Goal: Task Accomplishment & Management: Complete application form

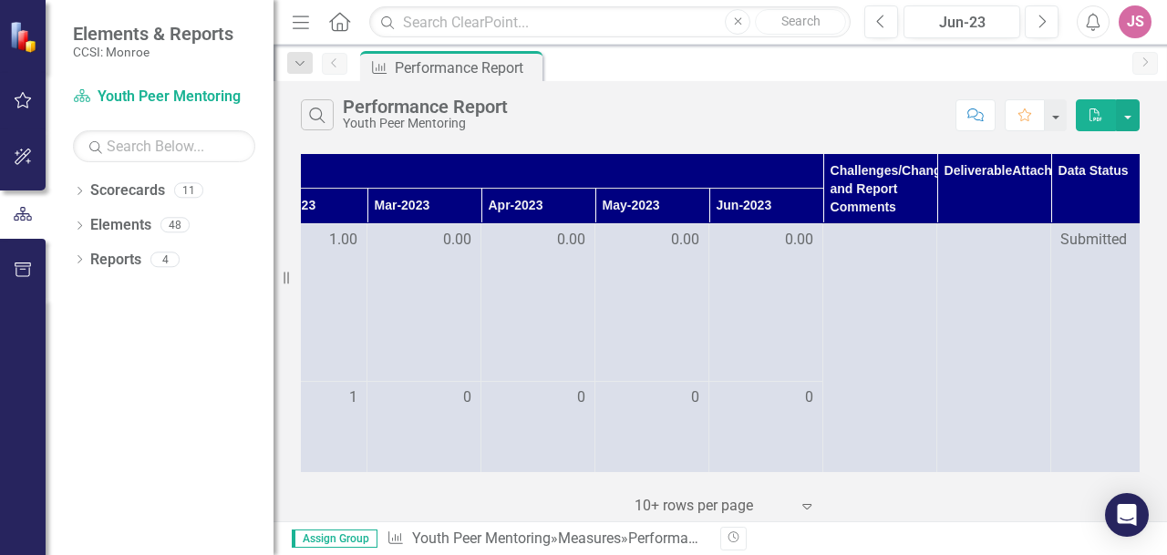
scroll to position [0, 656]
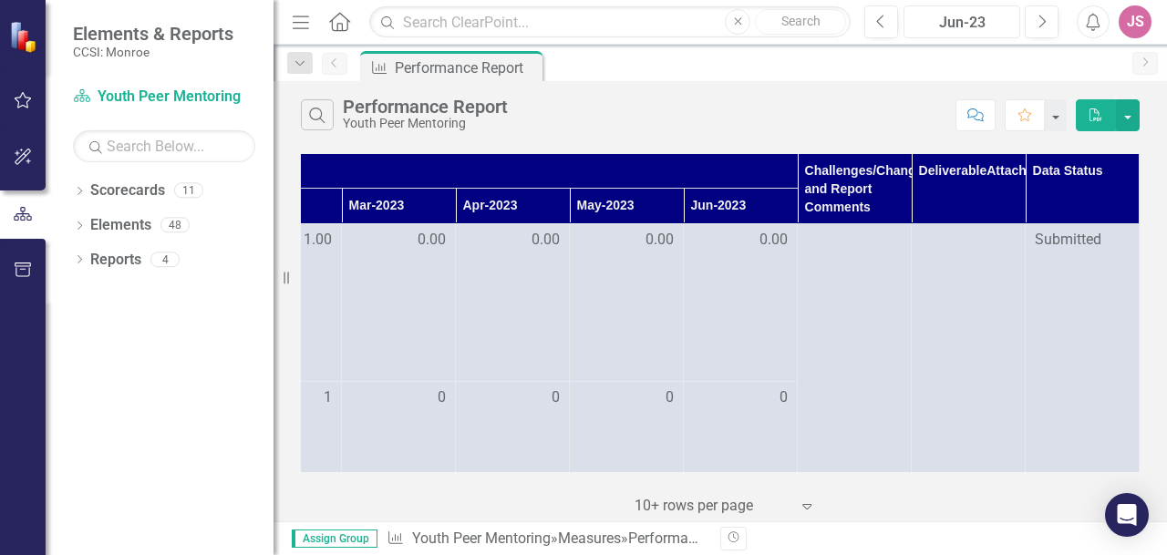
click at [990, 26] on div "Jun-23" at bounding box center [962, 23] width 104 height 22
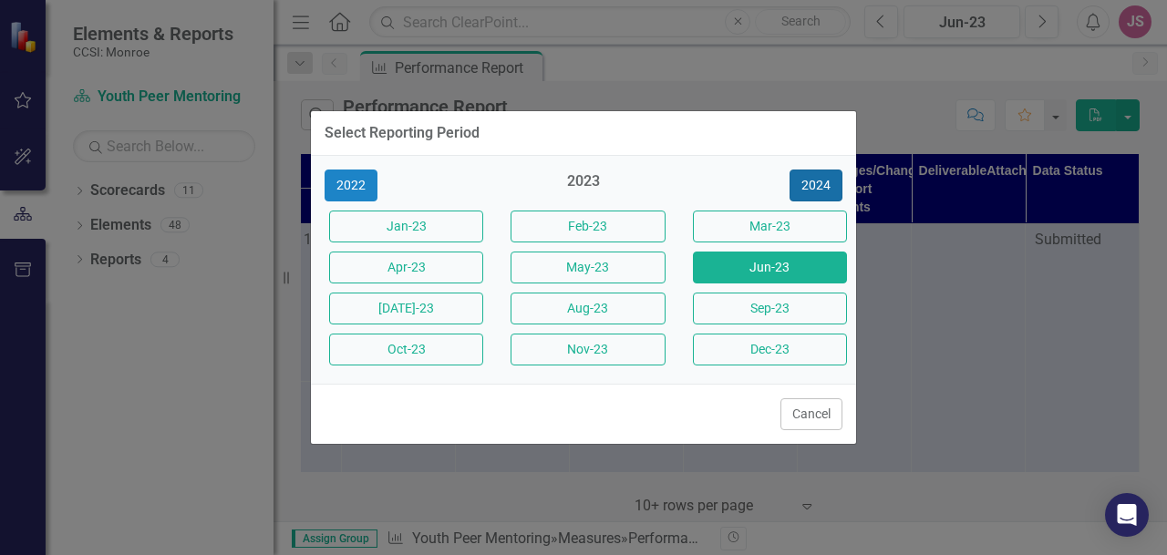
click at [820, 181] on button "2024" at bounding box center [815, 186] width 53 height 32
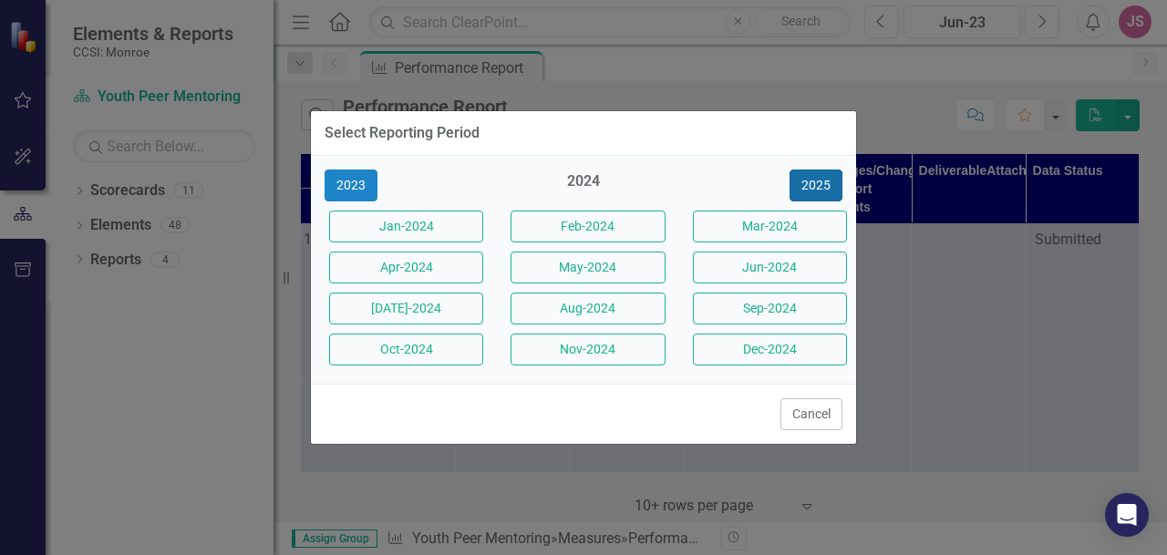
click at [820, 181] on button "2025" at bounding box center [815, 186] width 53 height 32
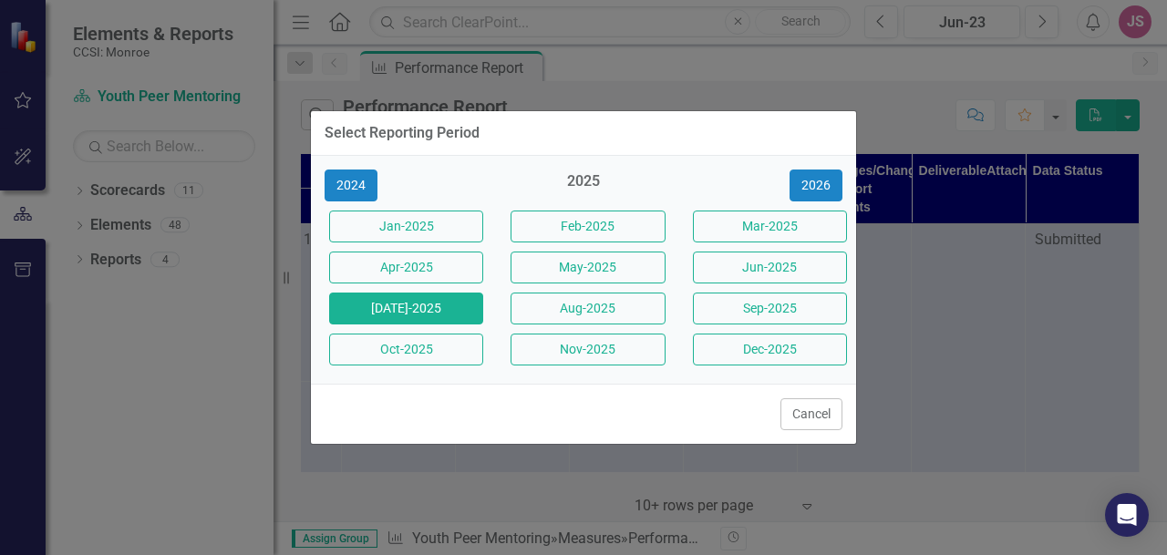
click at [427, 313] on button "[DATE]-2025" at bounding box center [406, 309] width 154 height 32
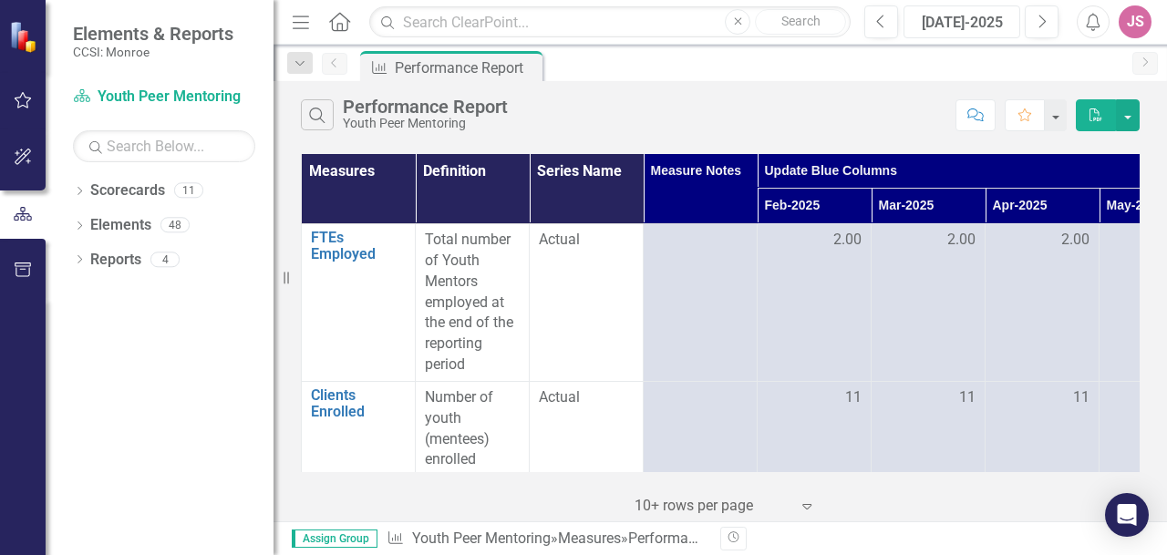
scroll to position [0, 656]
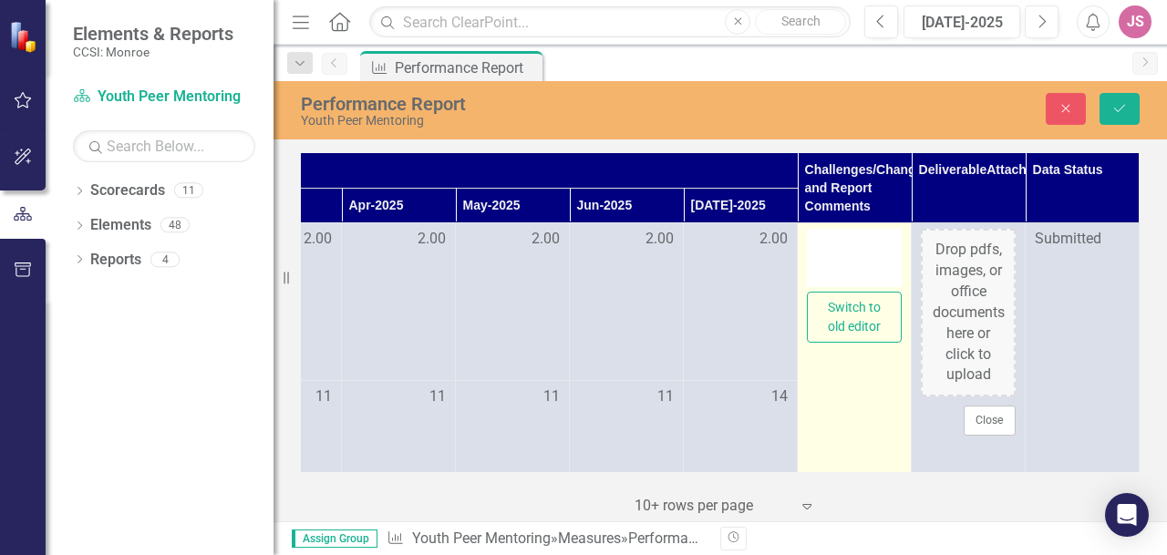
type textarea "<p>Some cancellations. 2 clients hospitalized during their treatment. Discussed…"
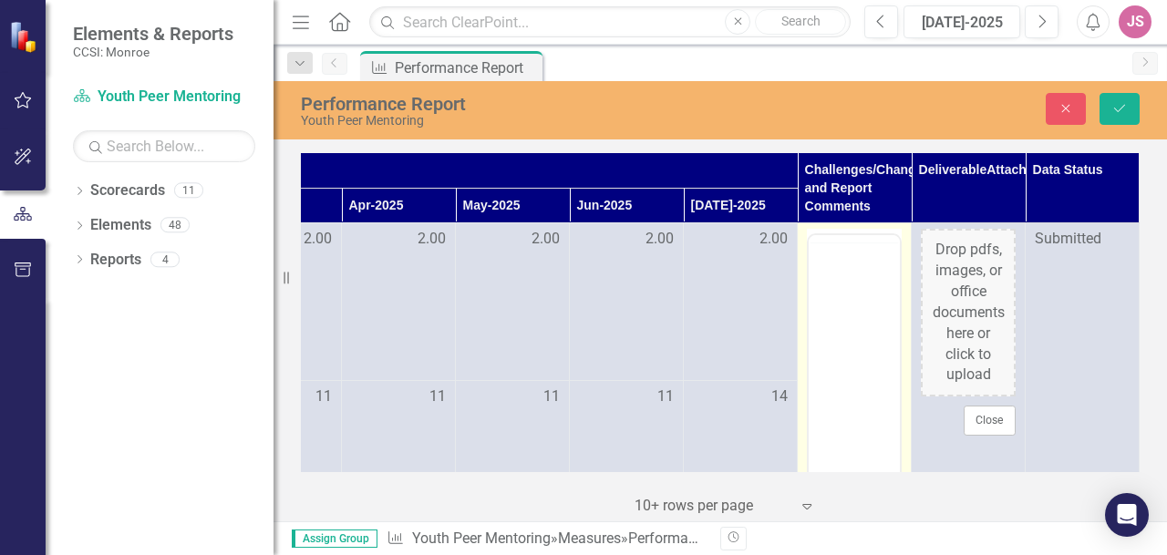
scroll to position [0, 0]
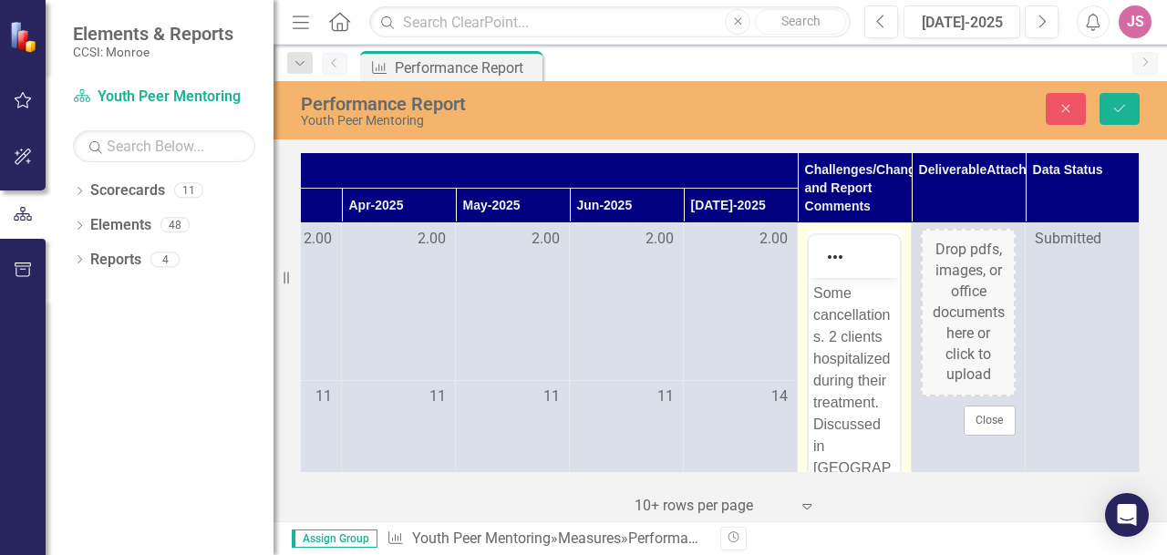
drag, startPoint x: 837, startPoint y: 445, endPoint x: 810, endPoint y: 273, distance: 174.5
click at [810, 273] on div at bounding box center [835, 257] width 53 height 36
drag, startPoint x: 1695, startPoint y: 641, endPoint x: 899, endPoint y: 426, distance: 824.4
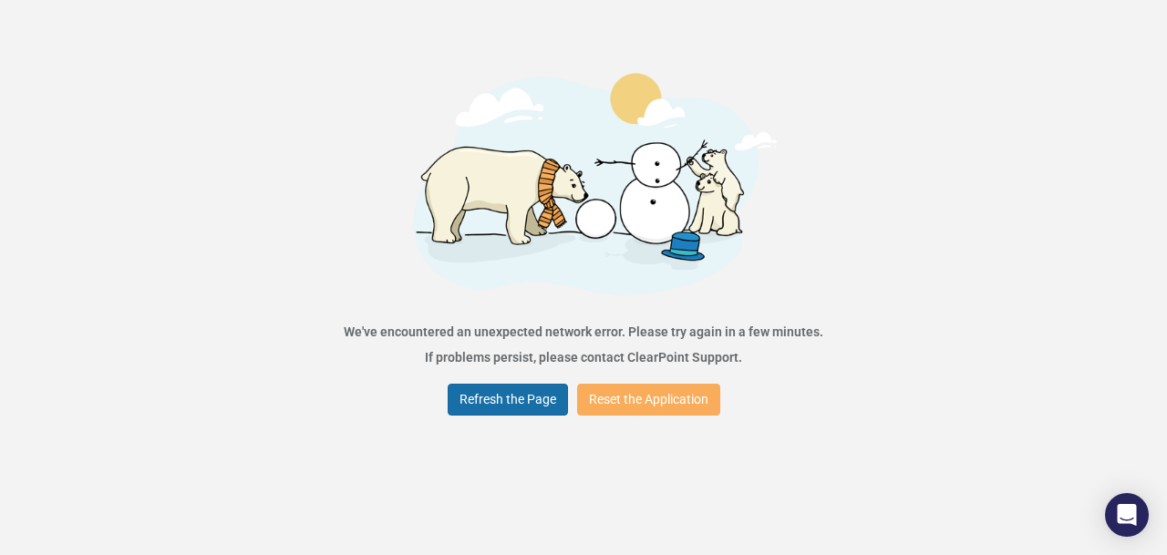
click at [515, 401] on button "Refresh the Page" at bounding box center [508, 400] width 120 height 32
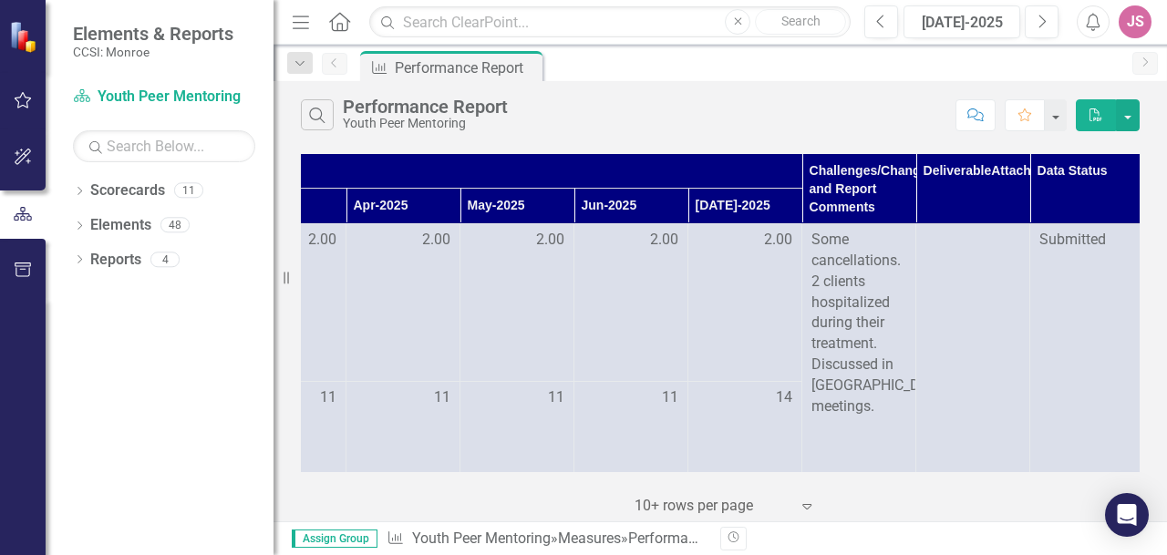
scroll to position [0, 656]
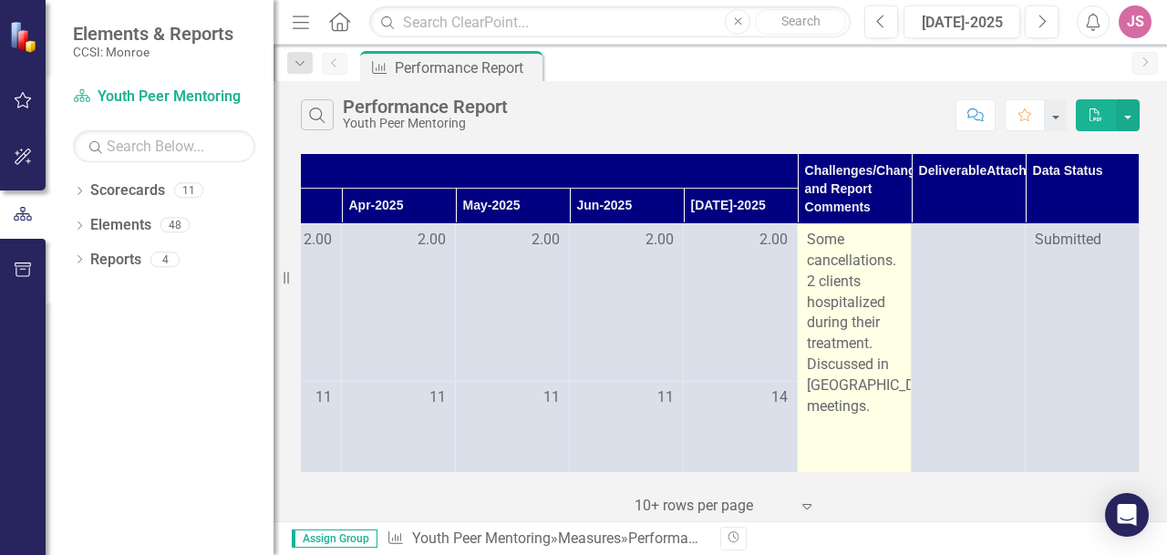
click at [807, 236] on p "Some cancellations. 2 clients hospitalized during their treatment. Discussed in…" at bounding box center [854, 324] width 95 height 188
click at [807, 241] on p "Some cancellations. 2 clients hospitalized during their treatment. Discussed in…" at bounding box center [854, 324] width 95 height 188
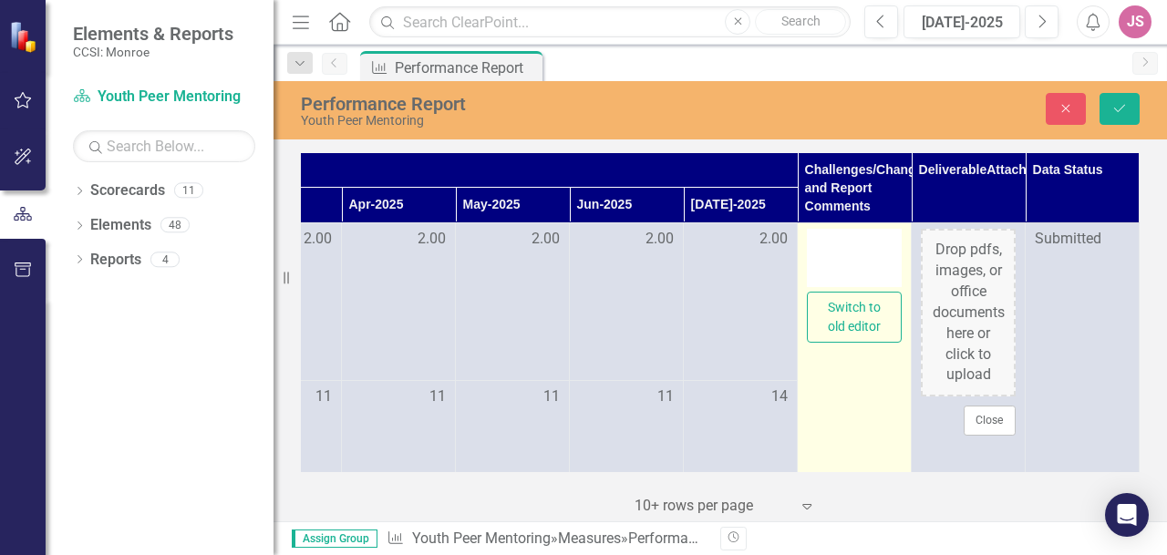
click at [807, 242] on div at bounding box center [854, 258] width 95 height 58
type textarea "<p>Some cancellations. 2 clients hospitalized during their treatment. Discussed…"
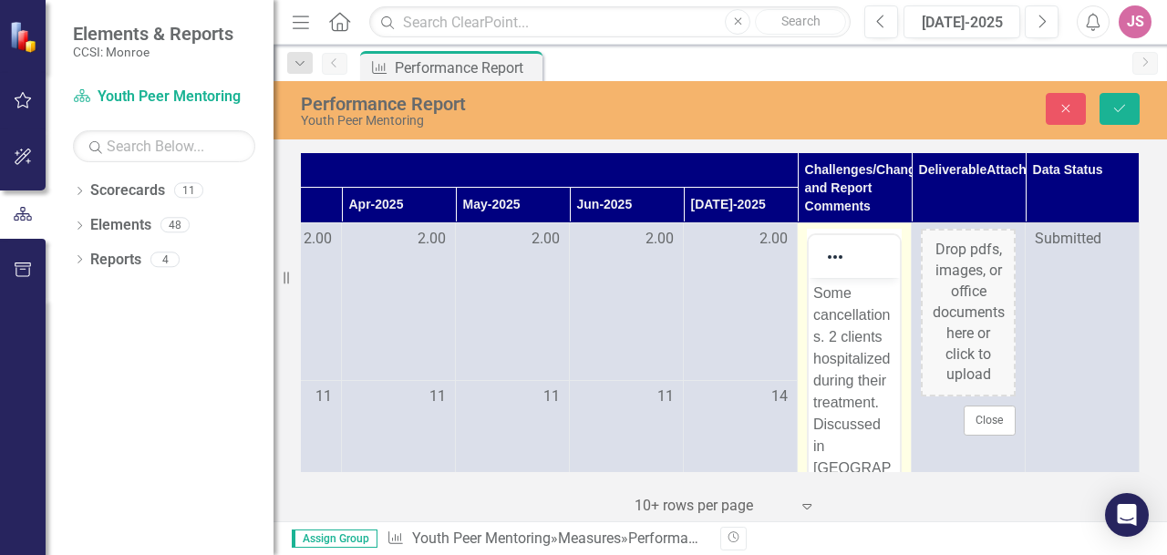
scroll to position [0, 0]
click at [816, 290] on p "Some cancellations. 2 clients hospitalized during their treatment. Discussed in…" at bounding box center [854, 414] width 82 height 263
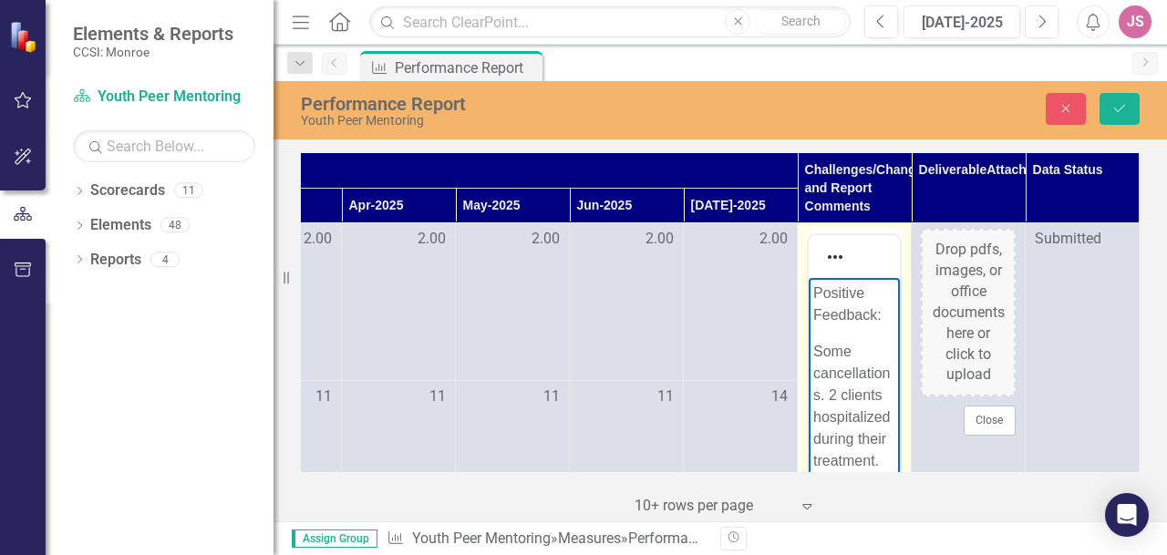
scroll to position [137, 656]
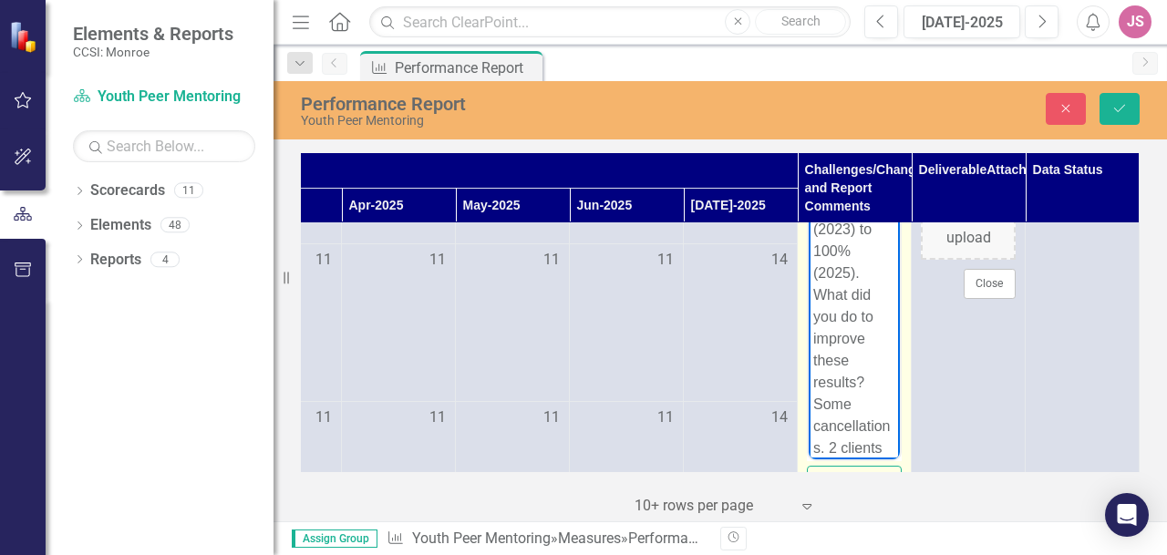
click at [868, 447] on p "Your “Percent of Youth Discharged with One or More Youth Mentoring Goals Achiev…" at bounding box center [854, 317] width 82 height 678
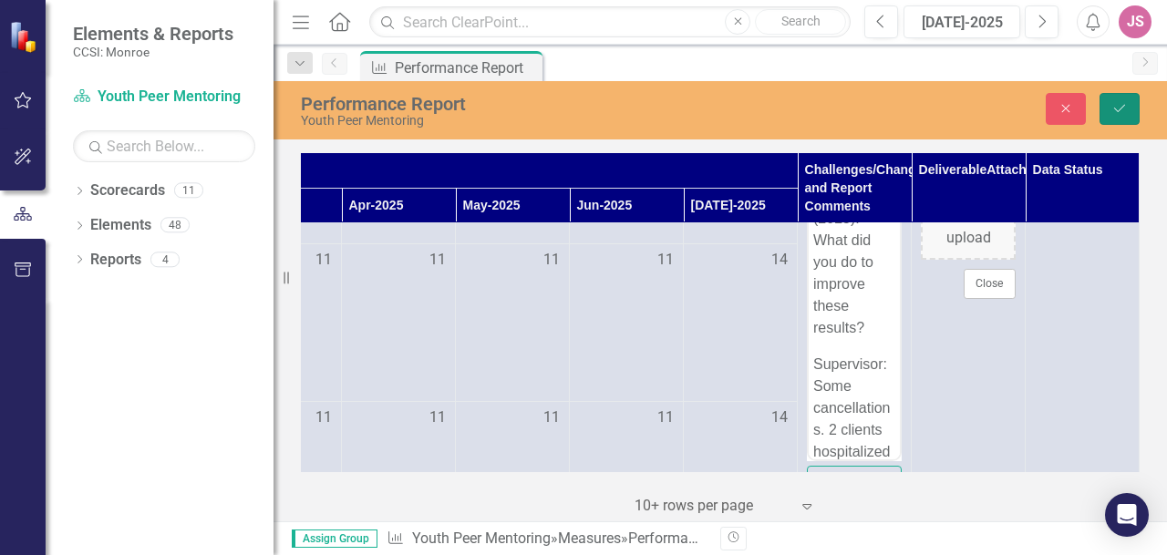
click at [1128, 108] on button "Save" at bounding box center [1119, 109] width 40 height 32
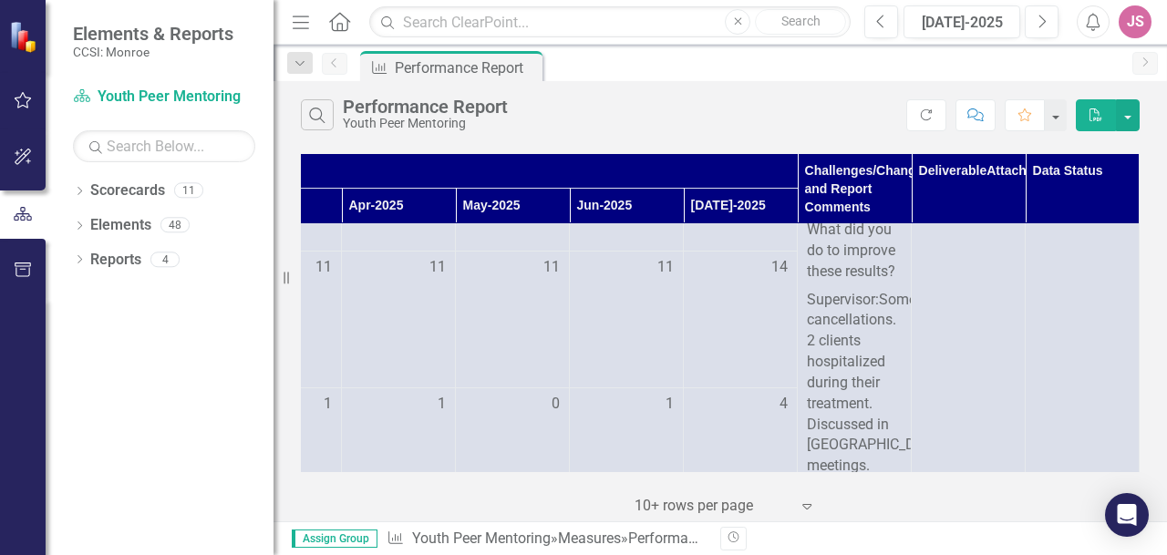
scroll to position [294, 649]
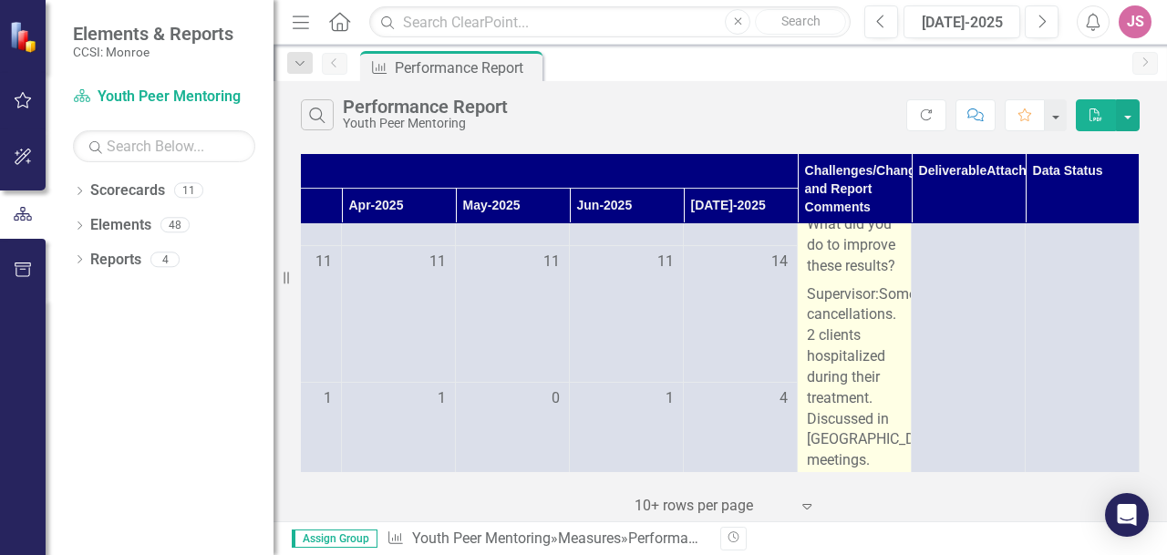
click at [875, 316] on p "Supervisor:Some cancellations. 2 clients hospitalized during their treatment. D…" at bounding box center [854, 376] width 95 height 191
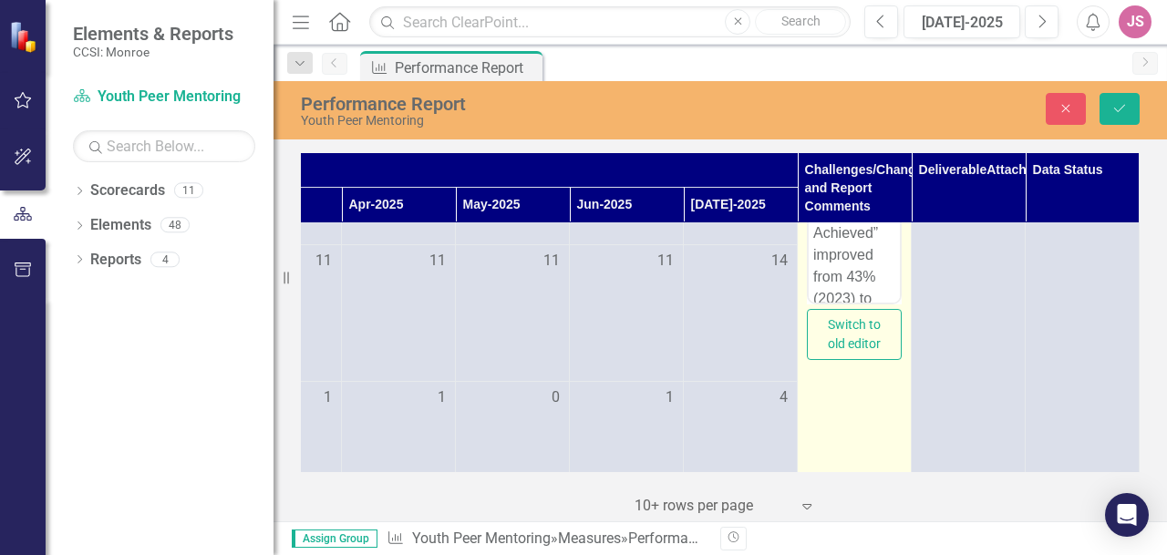
scroll to position [0, 0]
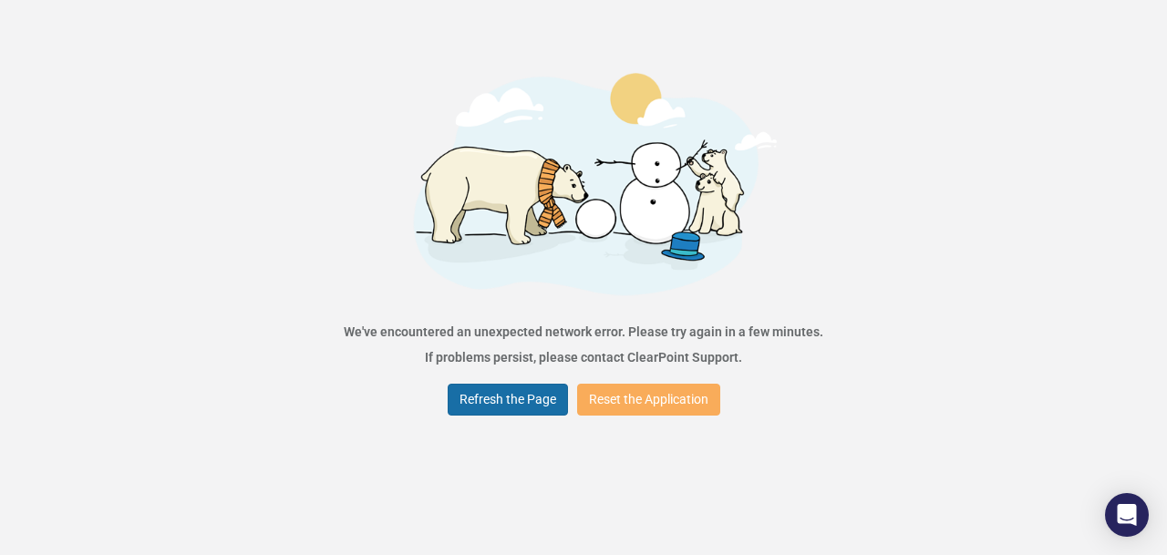
click at [527, 404] on button "Refresh the Page" at bounding box center [508, 400] width 120 height 32
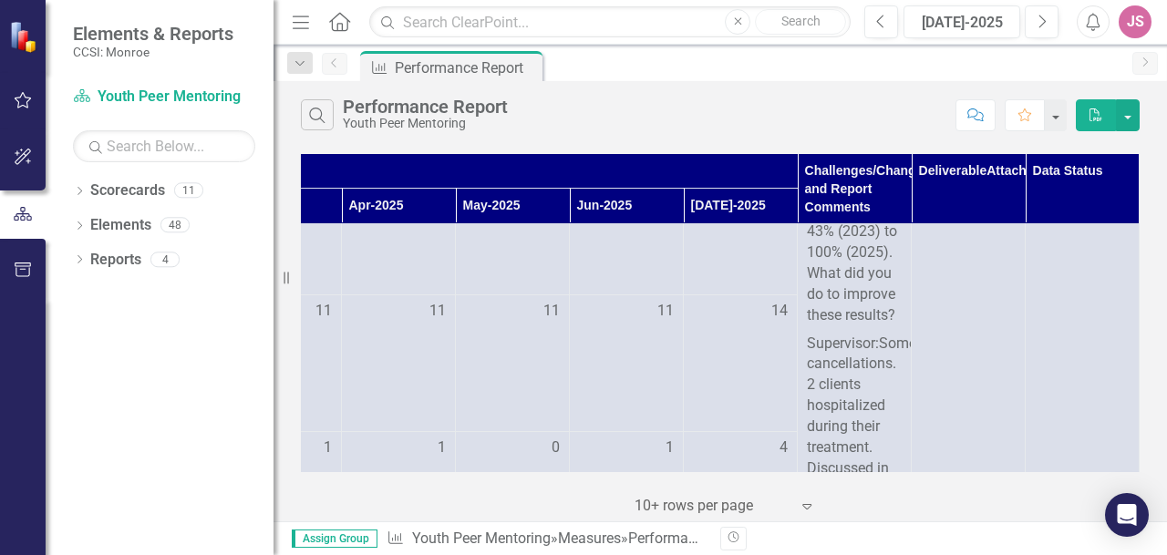
scroll to position [270, 656]
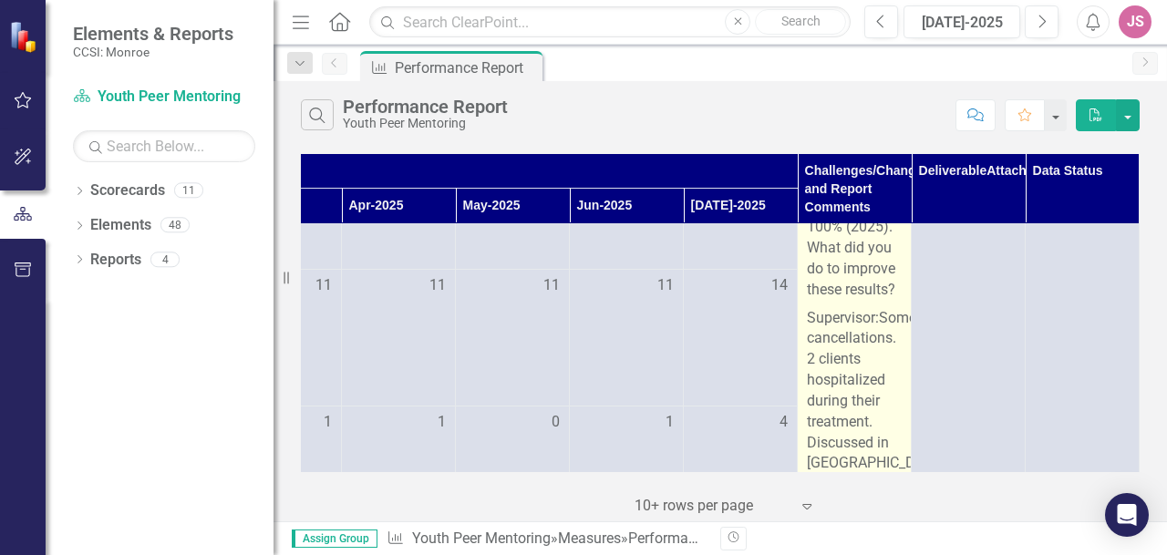
click at [865, 338] on p "Supervisor:Some cancellations. 2 clients hospitalized during their treatment. D…" at bounding box center [854, 399] width 95 height 191
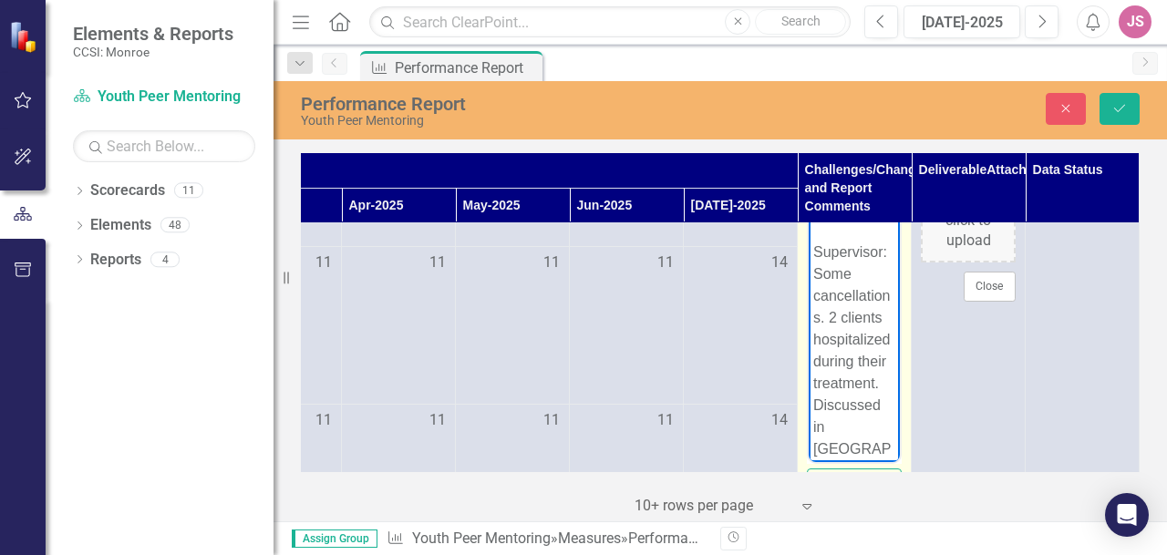
scroll to position [415, 0]
click at [824, 320] on p "Supervisor:Some cancellations. 2 clients hospitalized during their treatment. D…" at bounding box center [854, 364] width 82 height 284
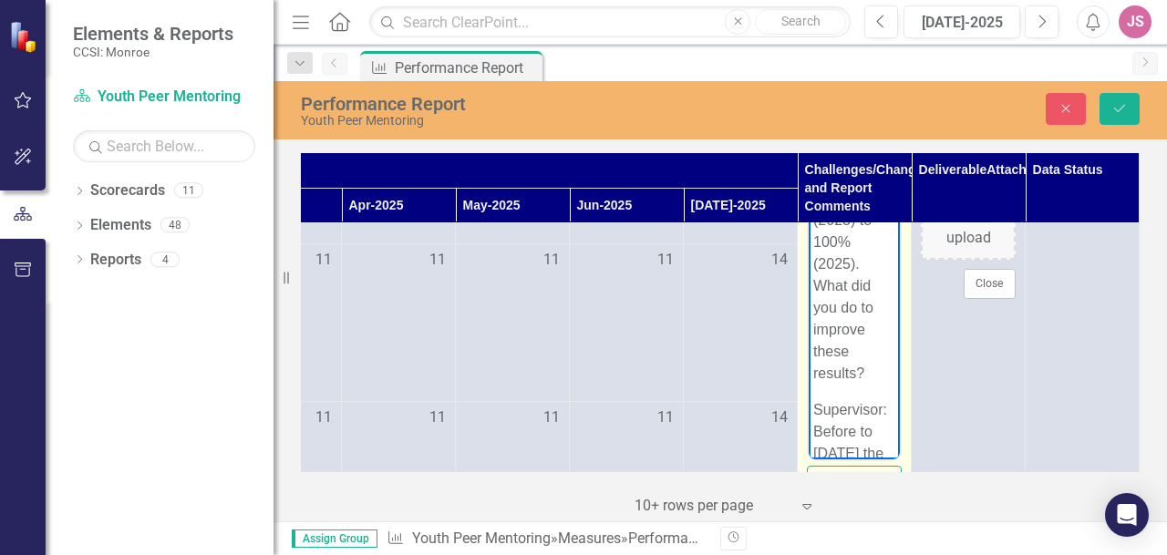
scroll to position [0, 0]
drag, startPoint x: 891, startPoint y: 382, endPoint x: 1698, endPoint y: 263, distance: 816.3
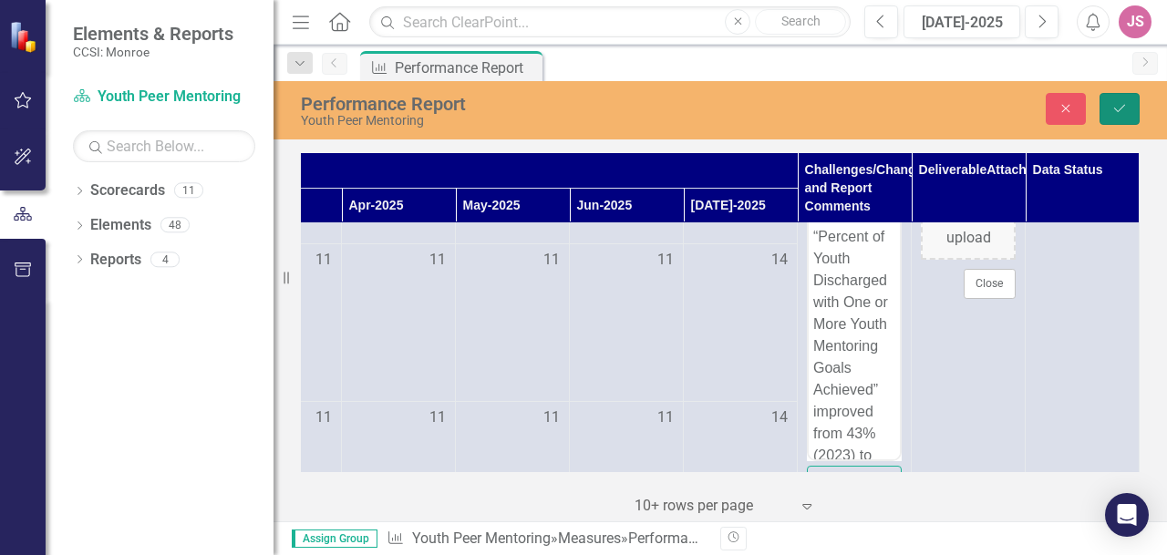
click at [1118, 107] on icon "Save" at bounding box center [1119, 108] width 16 height 13
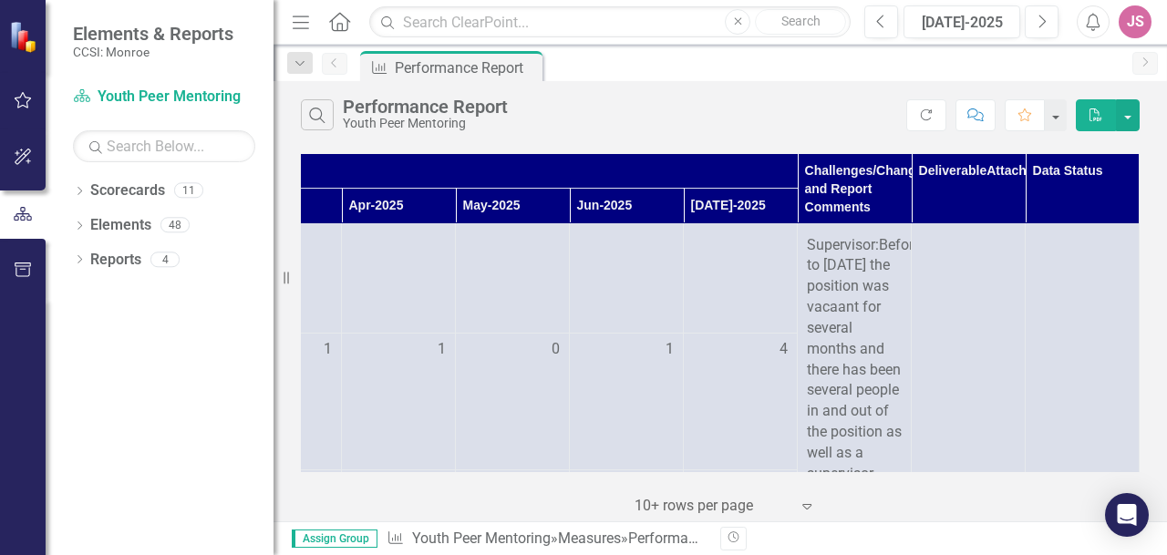
scroll to position [356, 656]
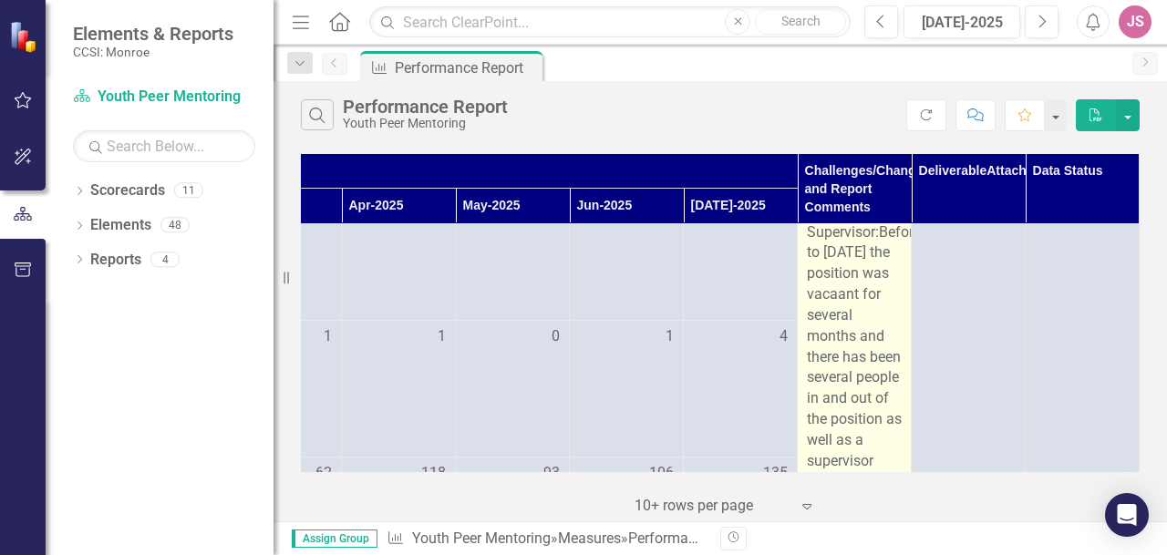
click at [810, 273] on span "Before to September 2023 the position was vacaant for several months and there …" at bounding box center [864, 544] width 114 height 642
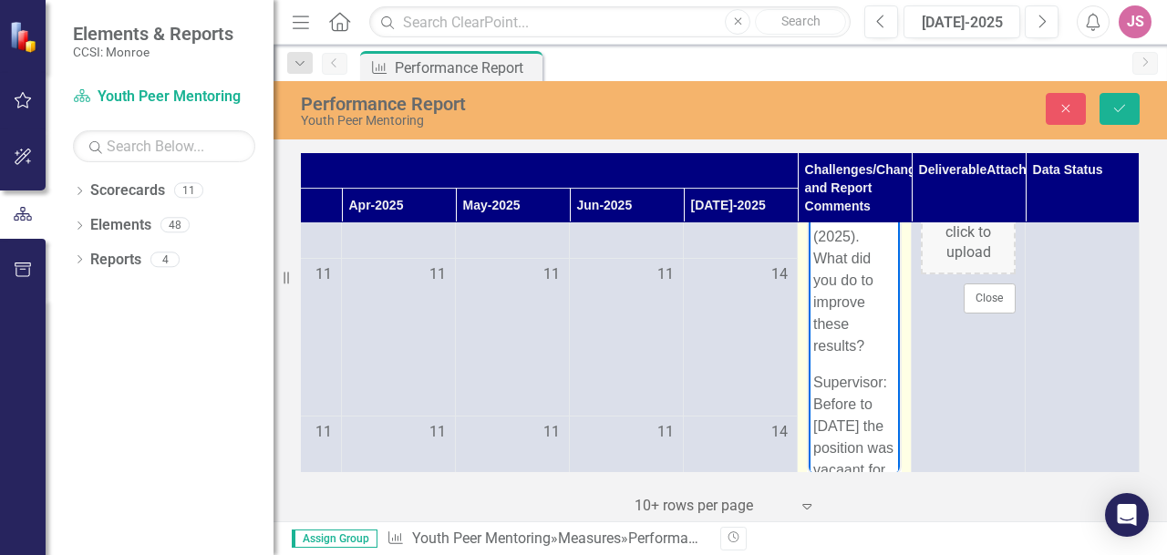
scroll to position [278, 0]
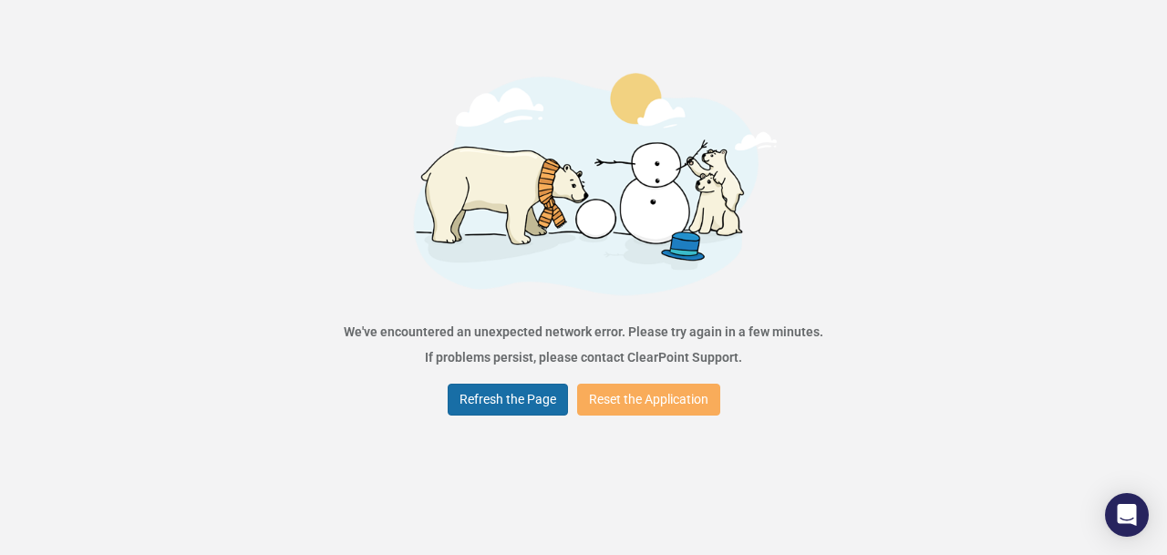
click at [498, 405] on button "Refresh the Page" at bounding box center [508, 400] width 120 height 32
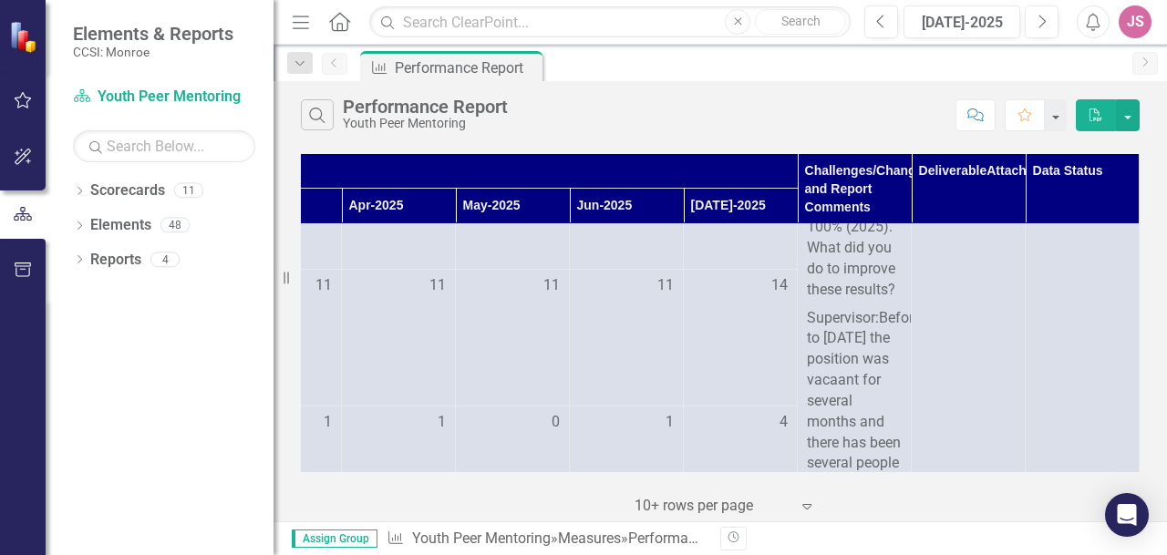
scroll to position [275, 652]
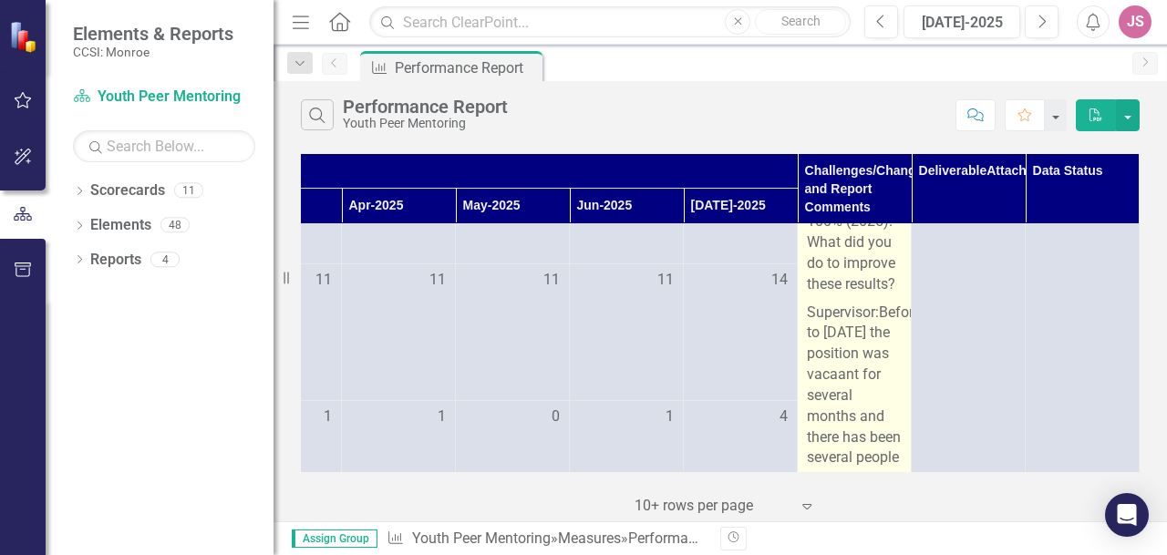
click at [857, 299] on p "Your “Percent of Youth Discharged with One or More Youth Mentoring Goals Achiev…" at bounding box center [854, 149] width 95 height 299
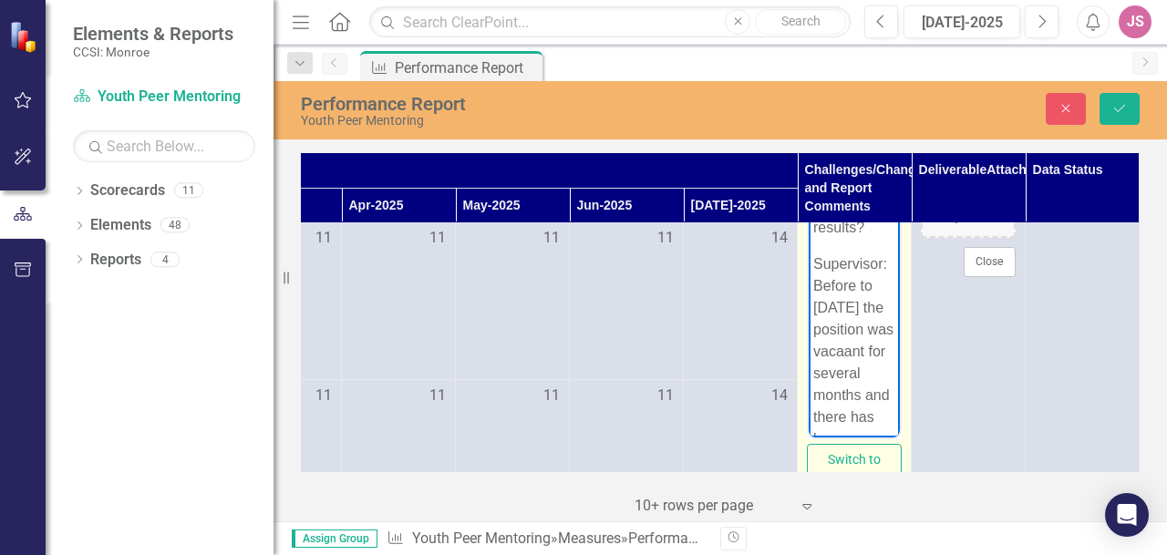
scroll to position [399, 0]
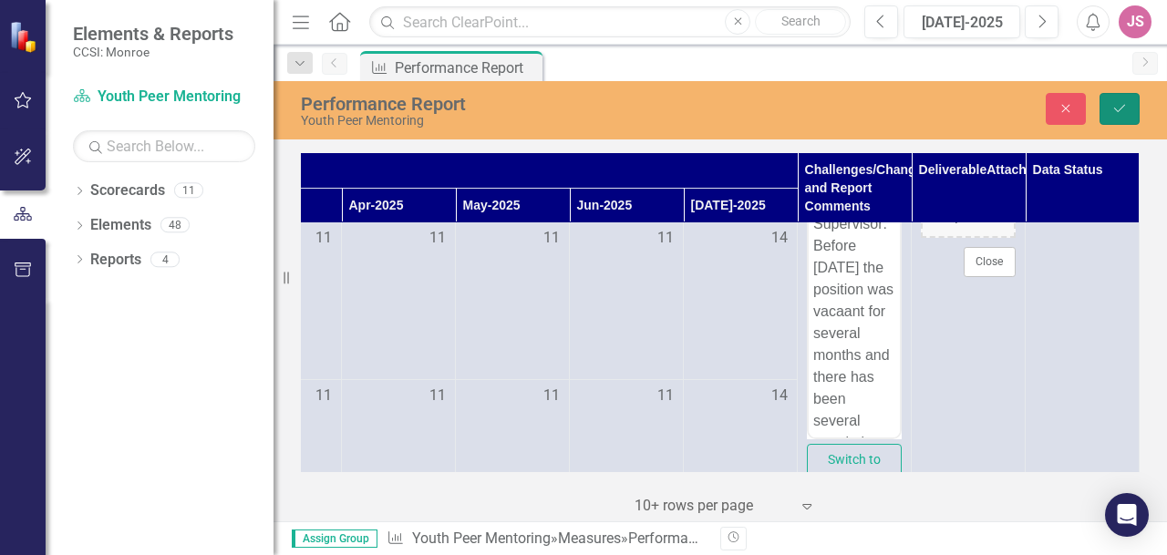
click at [1118, 98] on button "Save" at bounding box center [1119, 109] width 40 height 32
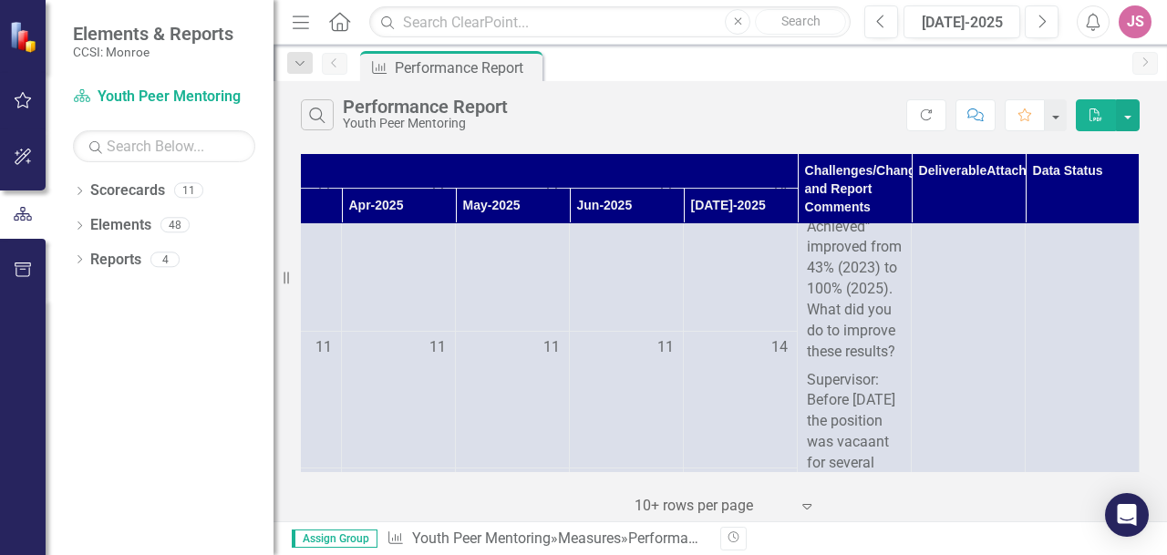
scroll to position [0, 656]
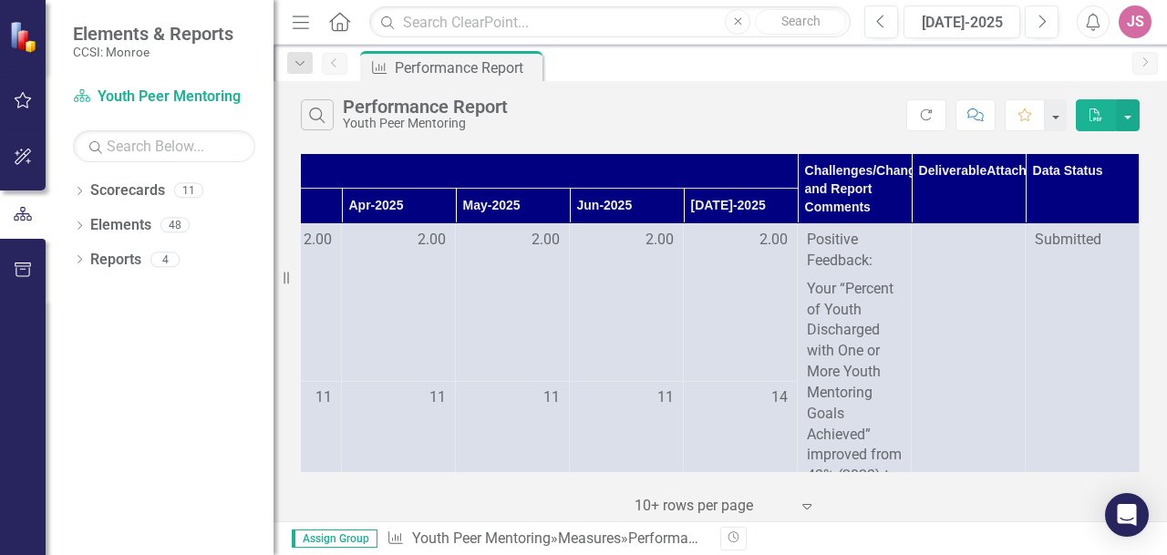
click at [1139, 26] on div "JS" at bounding box center [1135, 21] width 33 height 33
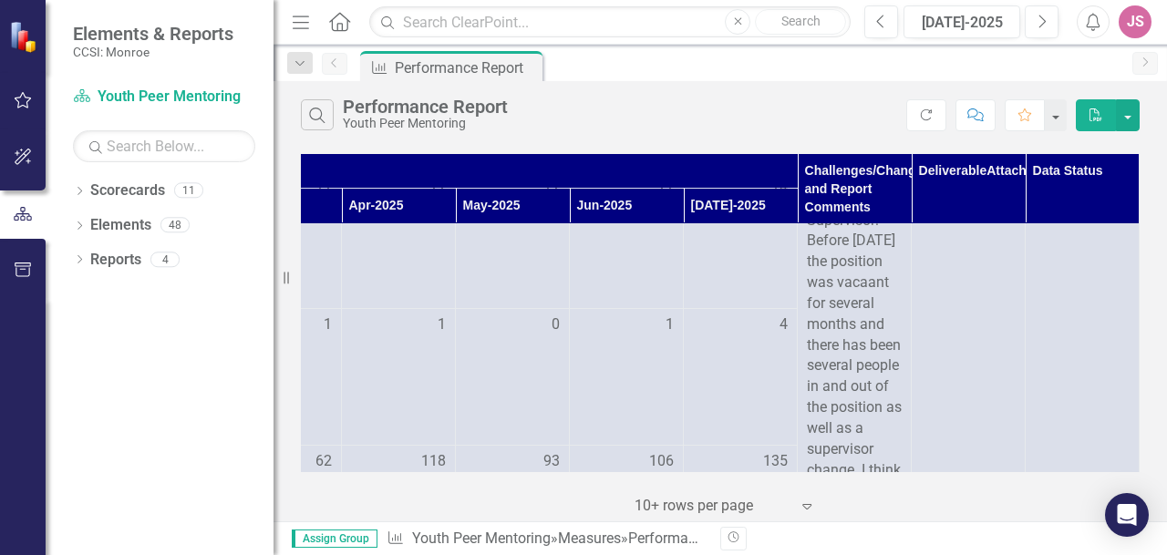
scroll to position [306, 656]
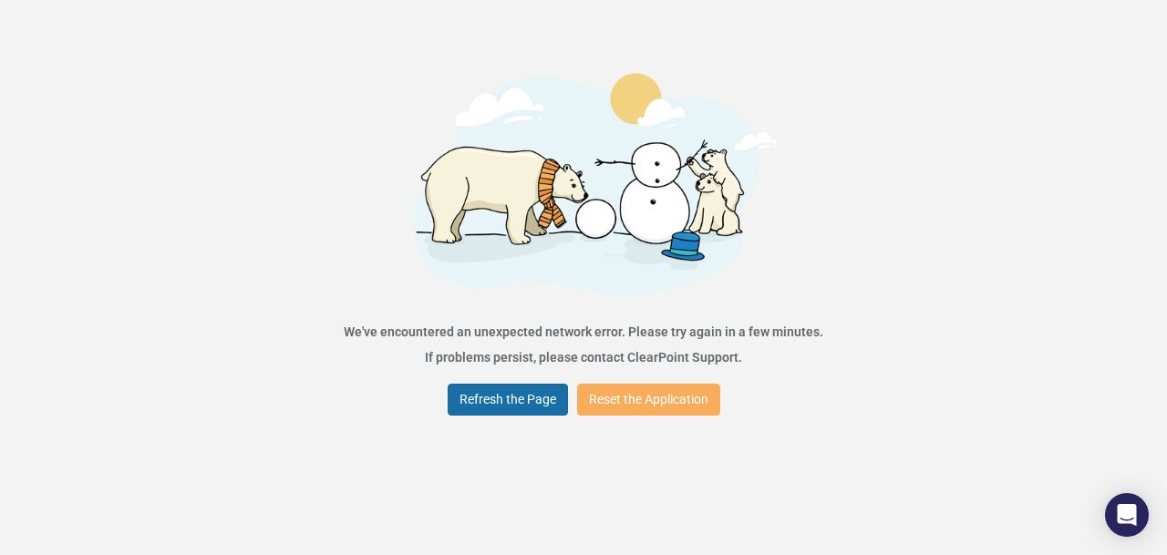
click at [523, 402] on button "Refresh the Page" at bounding box center [508, 400] width 120 height 32
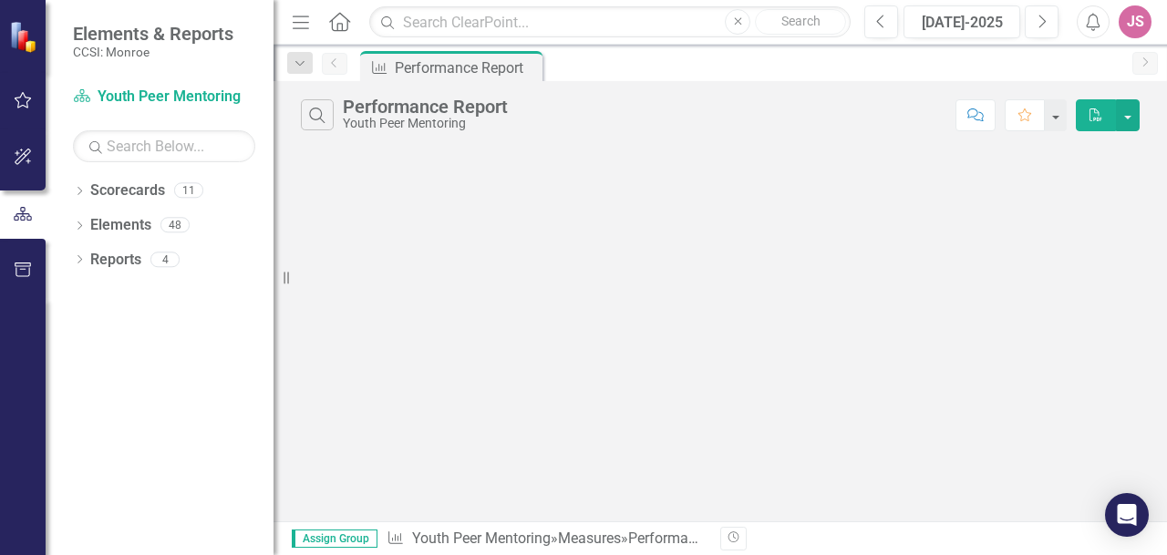
click at [1139, 18] on div "JS" at bounding box center [1135, 21] width 33 height 33
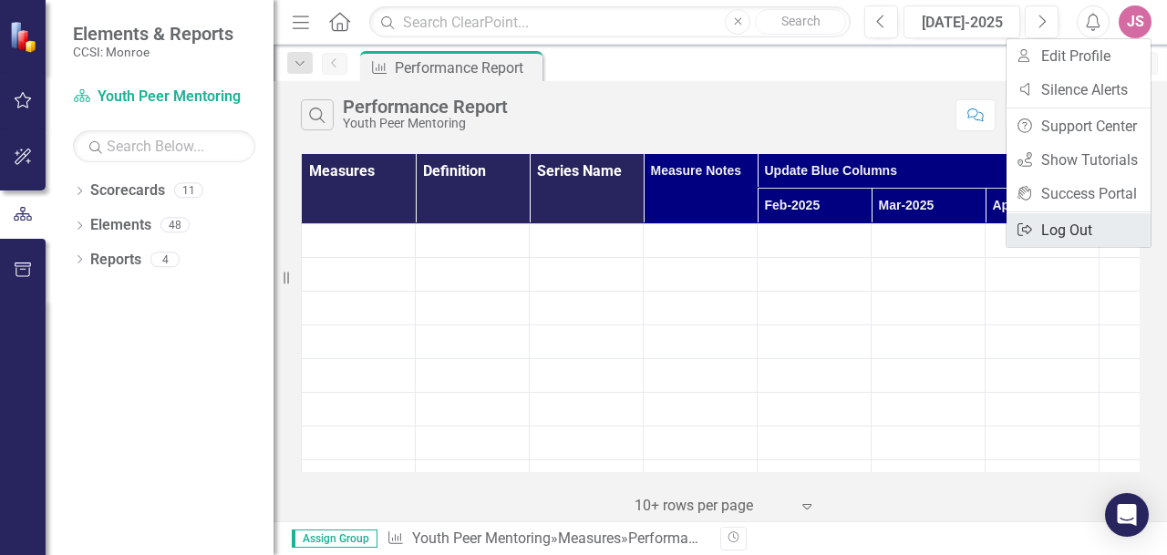
click at [1071, 232] on link "Logout Log Out" at bounding box center [1078, 230] width 144 height 34
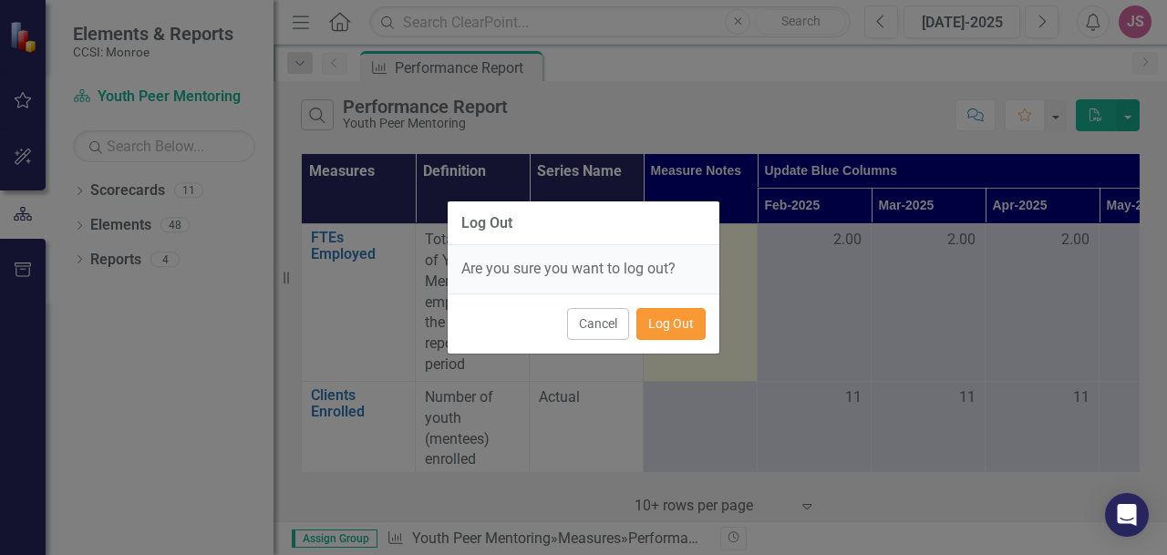
click at [691, 328] on button "Log Out" at bounding box center [670, 324] width 69 height 32
